Goal: Information Seeking & Learning: Learn about a topic

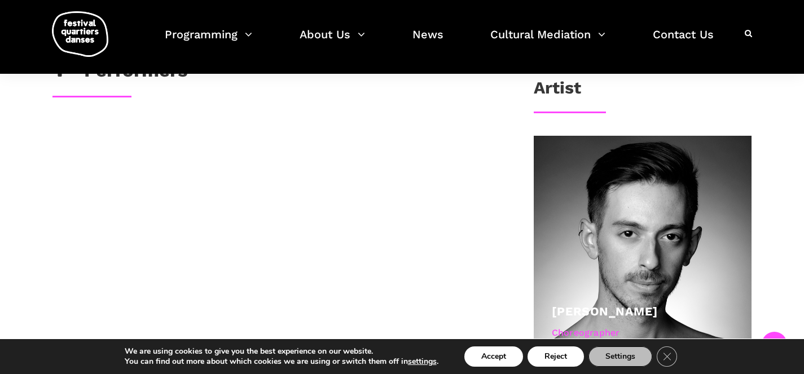
scroll to position [355, 0]
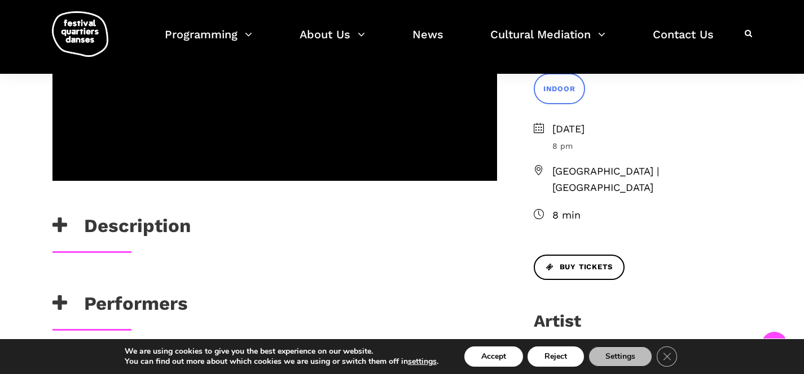
click at [169, 227] on h3 "Description" at bounding box center [121, 229] width 138 height 28
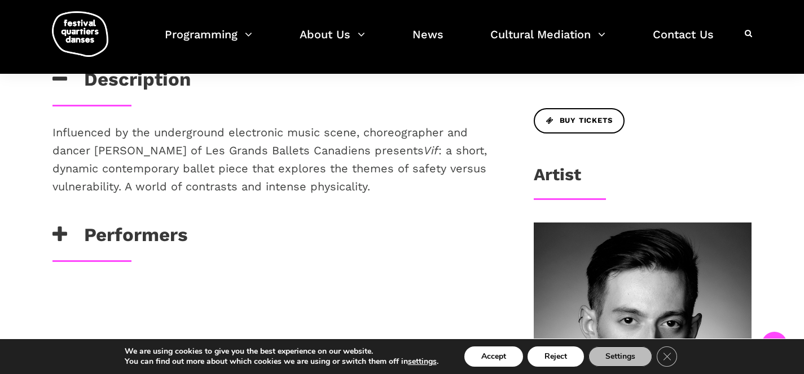
scroll to position [504, 0]
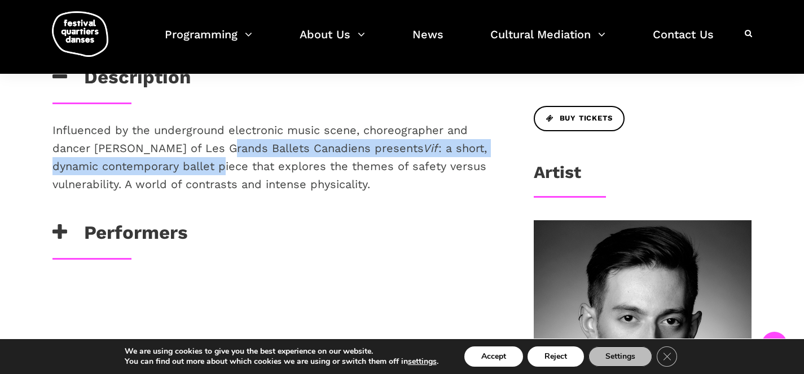
drag, startPoint x: 223, startPoint y: 150, endPoint x: 223, endPoint y: 163, distance: 13.0
click at [223, 163] on p "Influenced by the underground electronic music scene, choreographer and dancer …" at bounding box center [274, 157] width 444 height 72
click at [223, 164] on p "Influenced by the underground electronic music scene, choreographer and dancer …" at bounding box center [274, 157] width 444 height 72
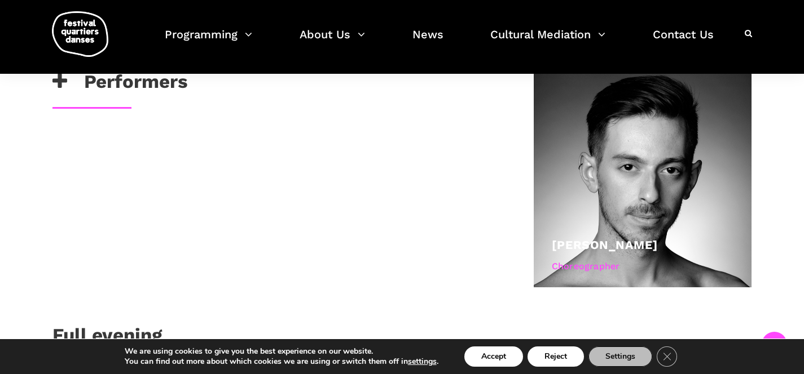
scroll to position [648, 0]
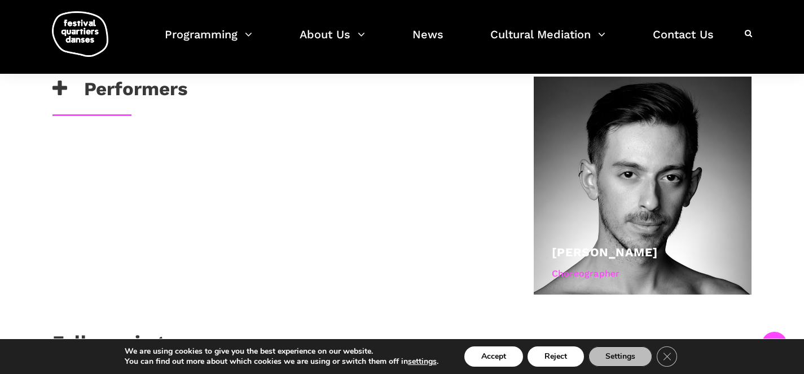
click at [58, 97] on icon at bounding box center [59, 89] width 15 height 19
click at [124, 93] on h3 "Performers" at bounding box center [119, 92] width 135 height 28
click at [121, 96] on h3 "Performers" at bounding box center [119, 92] width 135 height 28
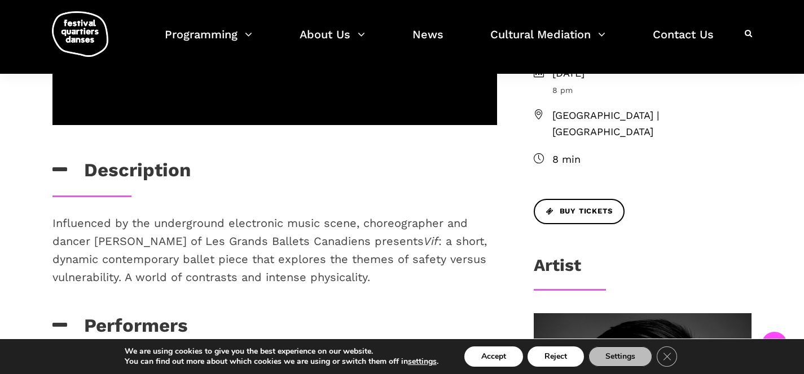
scroll to position [412, 0]
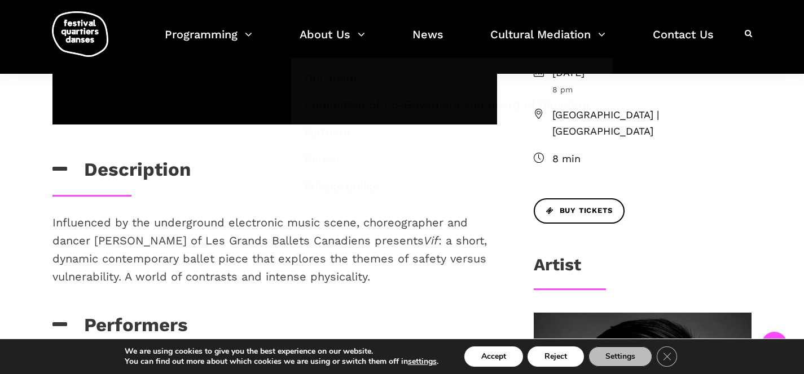
click at [382, 284] on p "Influenced by the underground electronic music scene, choreographer and dancer …" at bounding box center [274, 250] width 444 height 72
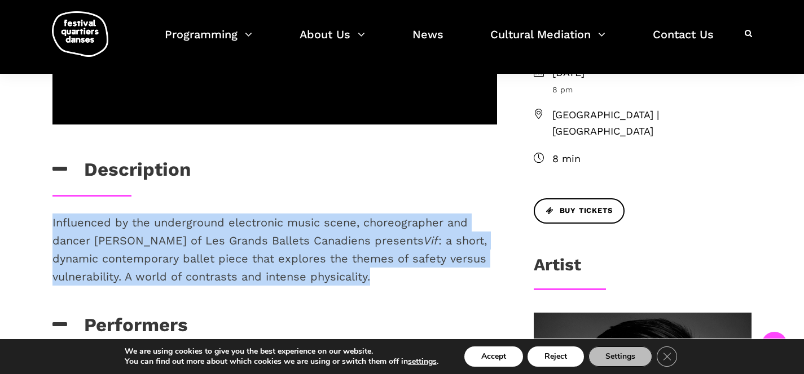
drag, startPoint x: 358, startPoint y: 279, endPoint x: 50, endPoint y: 228, distance: 312.0
click at [50, 228] on div "Influenced by the underground electronic music scene, choreographer and dancer …" at bounding box center [274, 264] width 467 height 100
copy p "Influenced by the underground electronic music scene, choreographer and dancer …"
